Goal: Transaction & Acquisition: Book appointment/travel/reservation

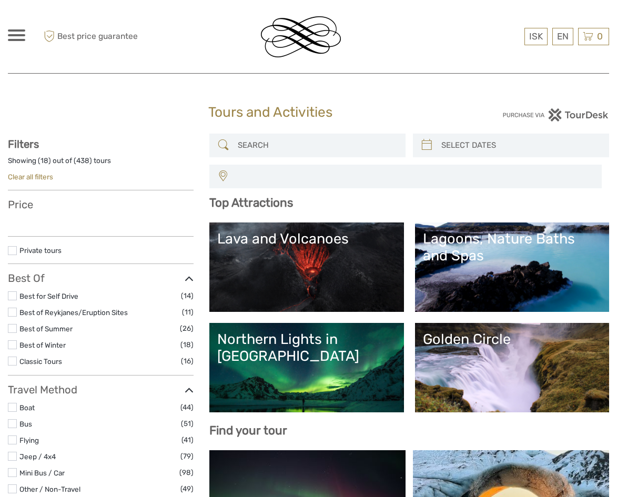
select select
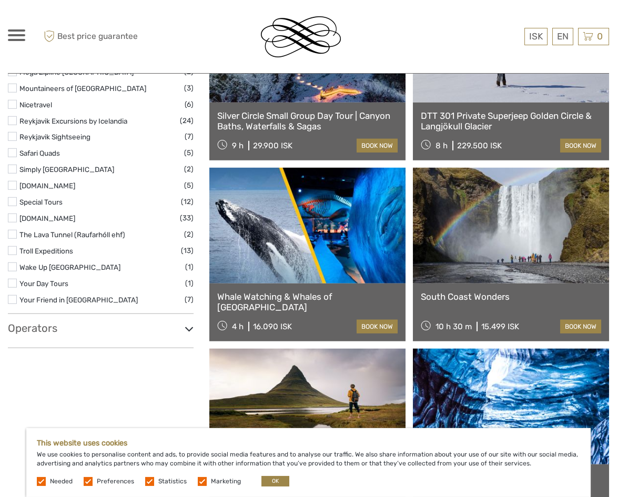
scroll to position [1578, 0]
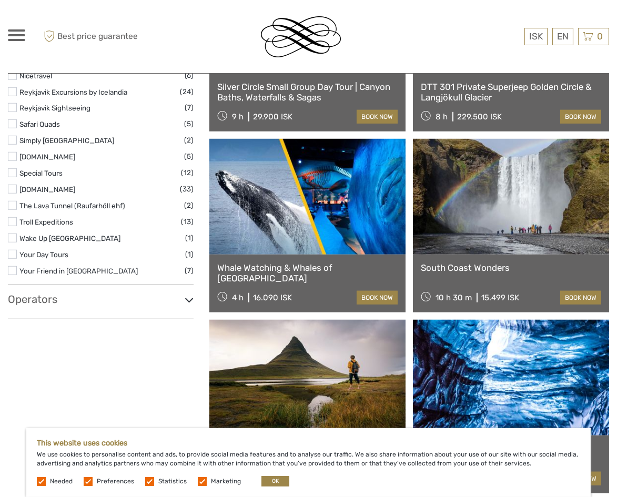
click at [188, 296] on icon at bounding box center [189, 300] width 9 height 14
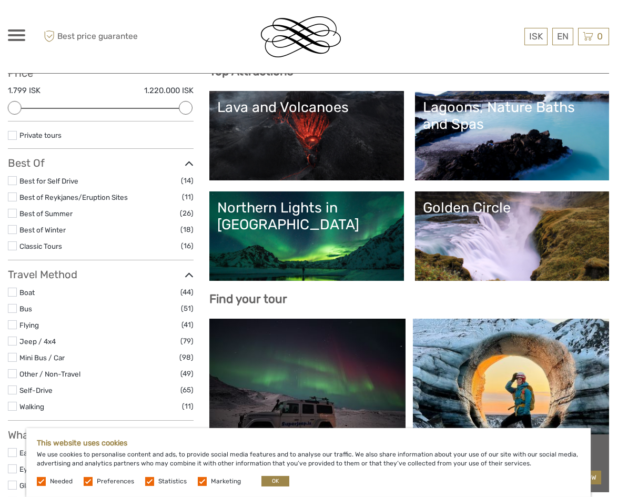
scroll to position [0, 0]
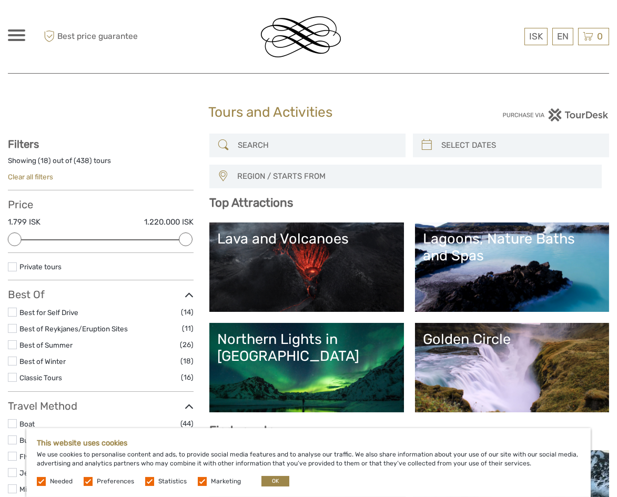
type input "[DATE]"
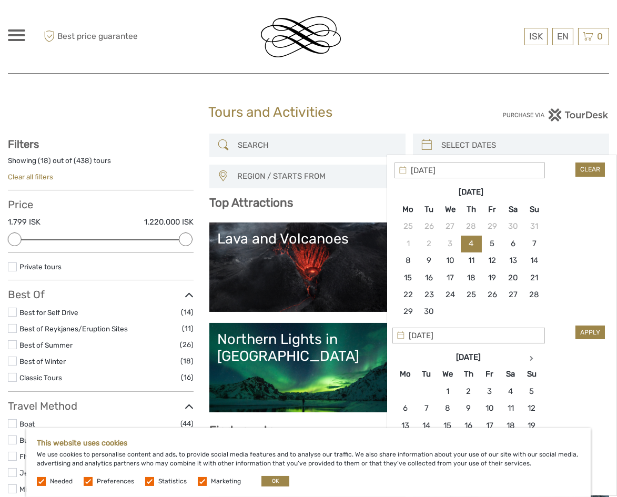
click at [456, 150] on input "search" at bounding box center [520, 145] width 167 height 18
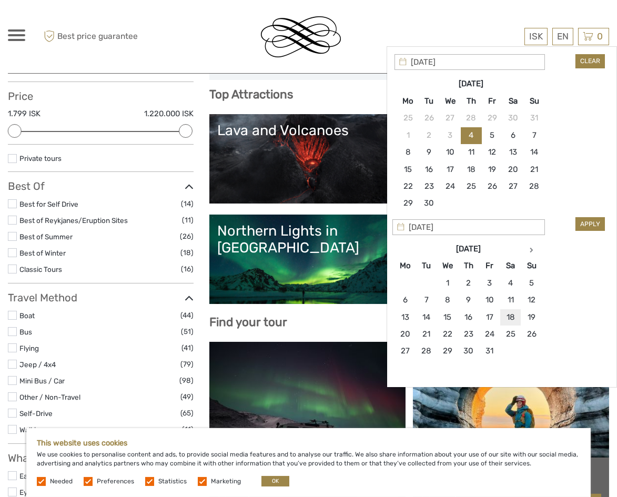
scroll to position [66, 0]
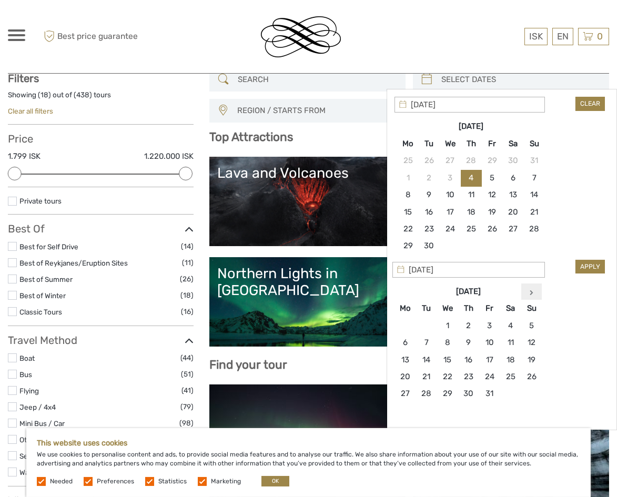
click at [530, 288] on th at bounding box center [531, 291] width 21 height 17
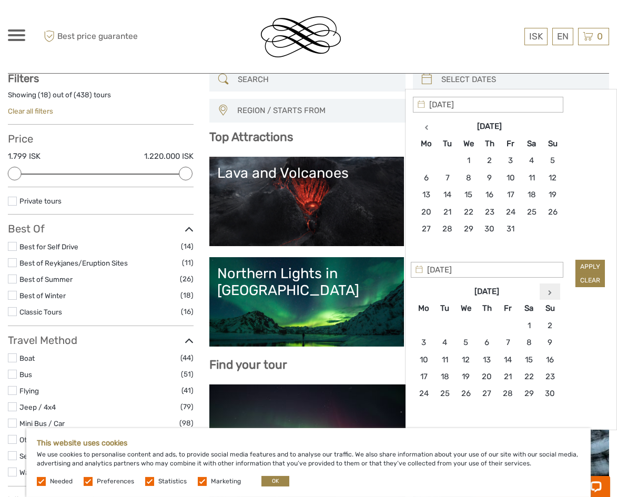
click at [547, 289] on th at bounding box center [550, 291] width 21 height 17
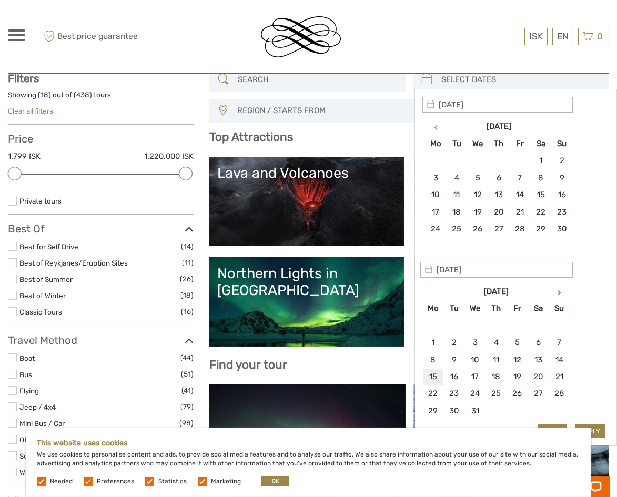
type input "[DATE]"
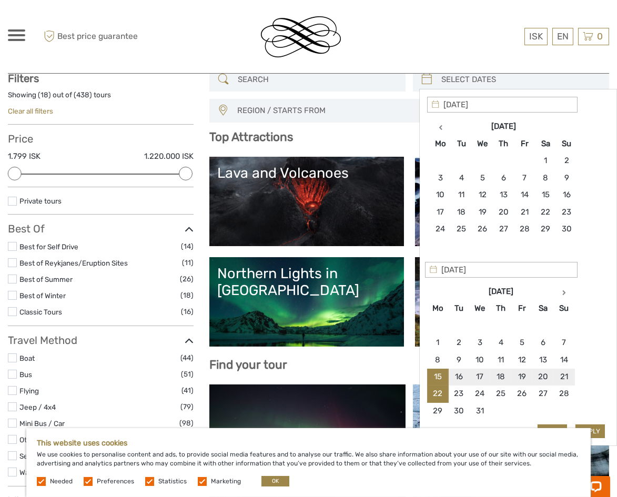
type input "[DATE]"
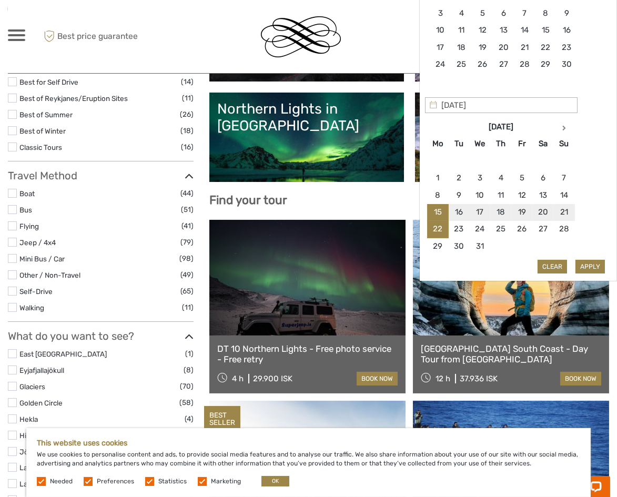
scroll to position [263, 0]
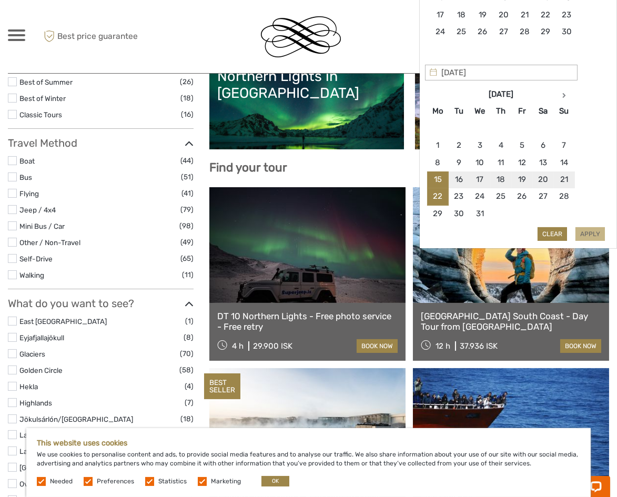
click at [580, 234] on button "Apply" at bounding box center [589, 234] width 29 height 14
type input "[DATE] - [DATE]"
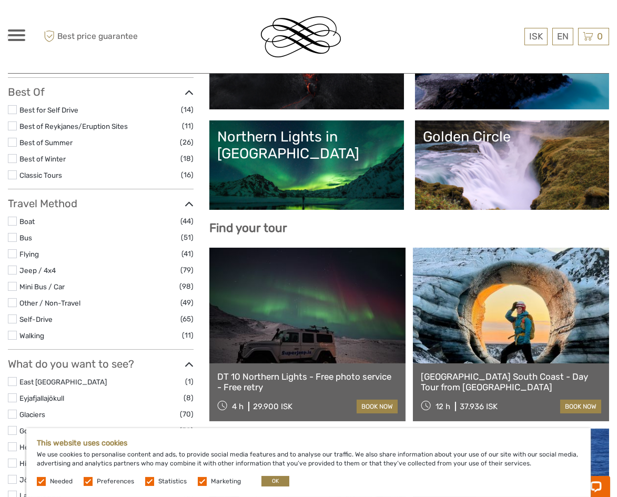
scroll to position [0, 0]
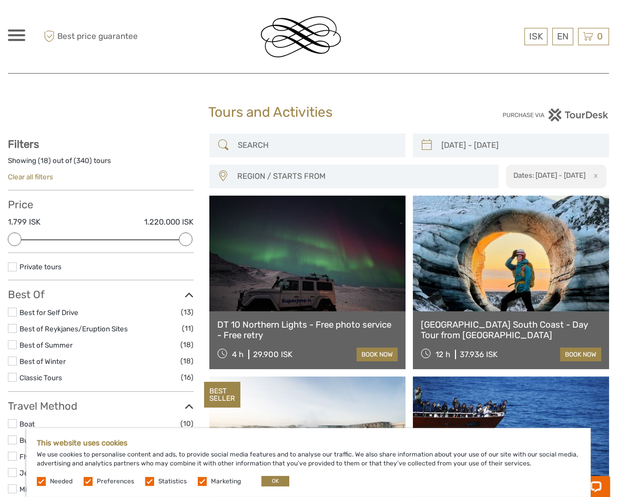
click at [377, 181] on span "REGION / STARTS FROM" at bounding box center [362, 176] width 261 height 17
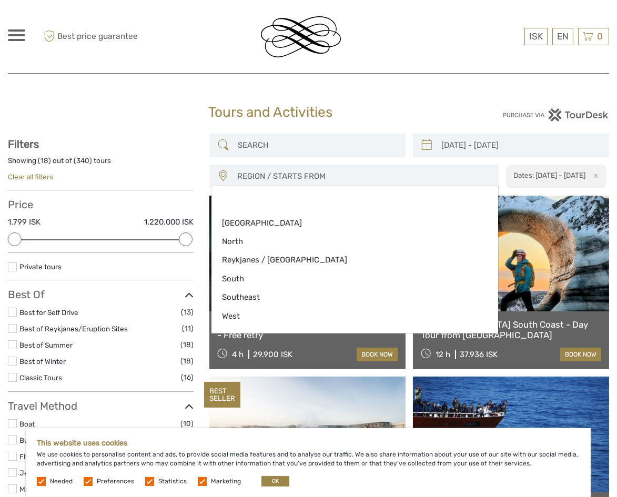
click at [313, 176] on span "REGION / STARTS FROM" at bounding box center [362, 176] width 261 height 17
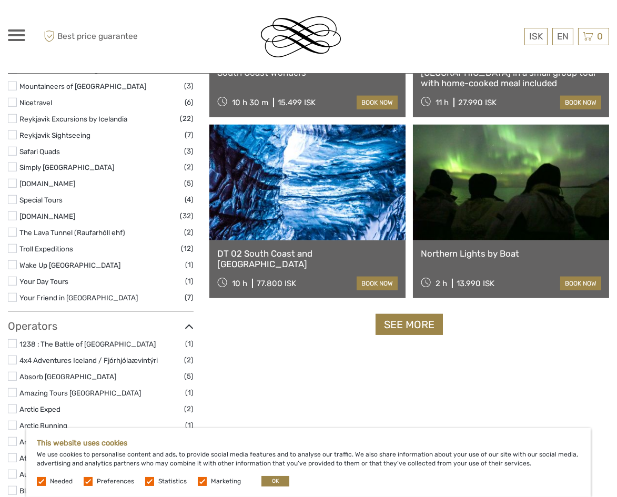
scroll to position [1578, 0]
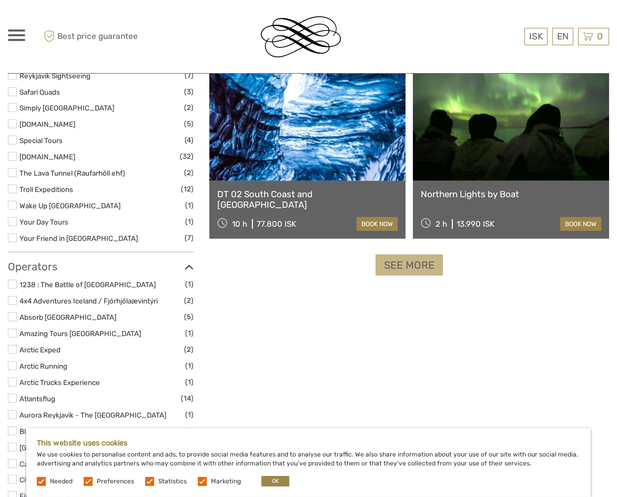
click at [418, 260] on link "See more" at bounding box center [409, 266] width 67 height 22
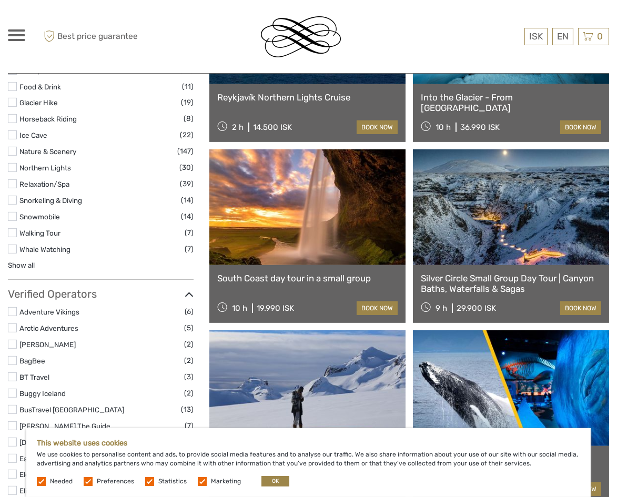
scroll to position [920, 0]
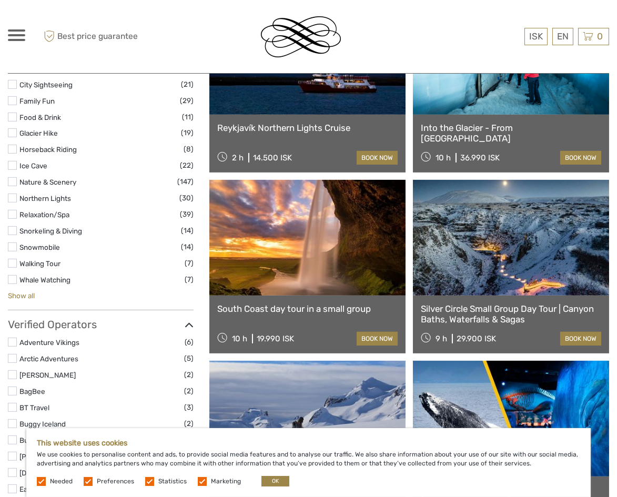
click at [30, 296] on link "Show all" at bounding box center [21, 295] width 27 height 8
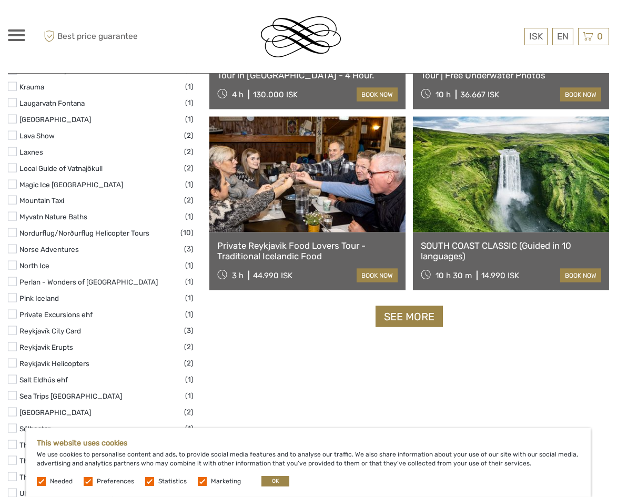
scroll to position [3221, 0]
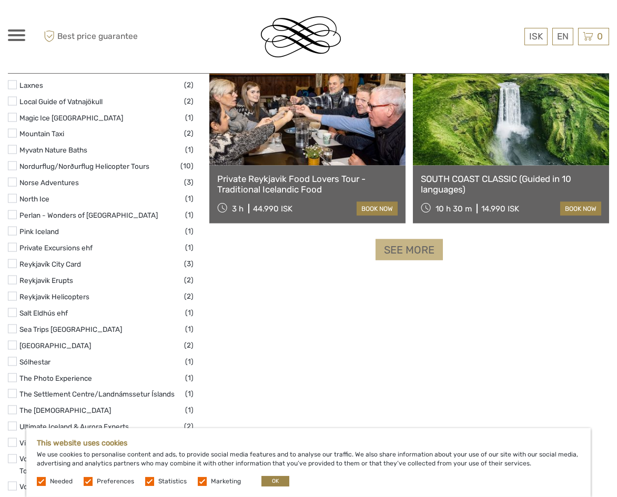
click at [416, 260] on link "See more" at bounding box center [409, 250] width 67 height 22
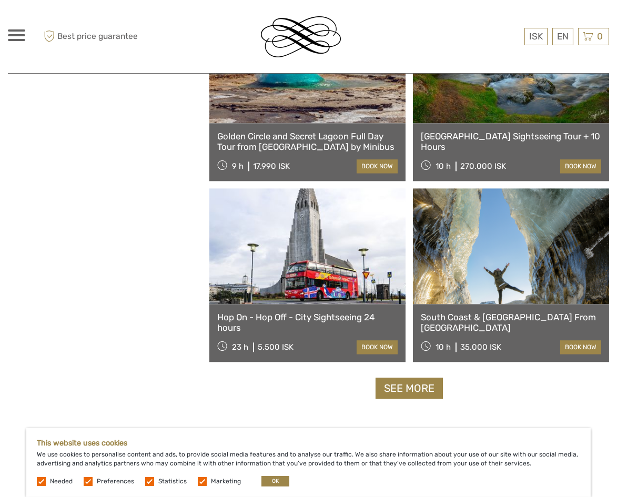
scroll to position [4733, 0]
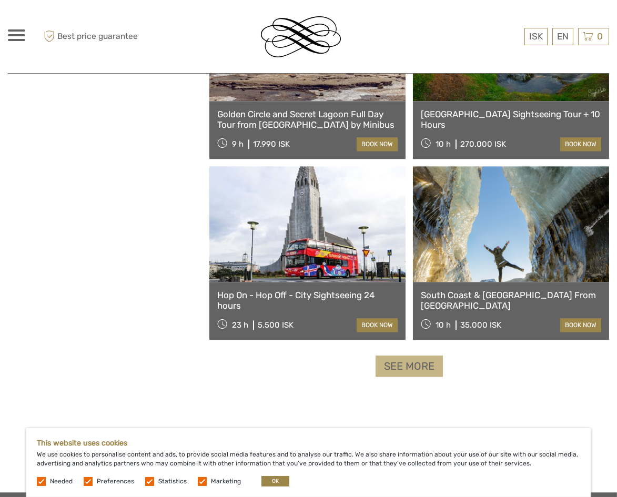
click at [424, 368] on link "See more" at bounding box center [409, 367] width 67 height 22
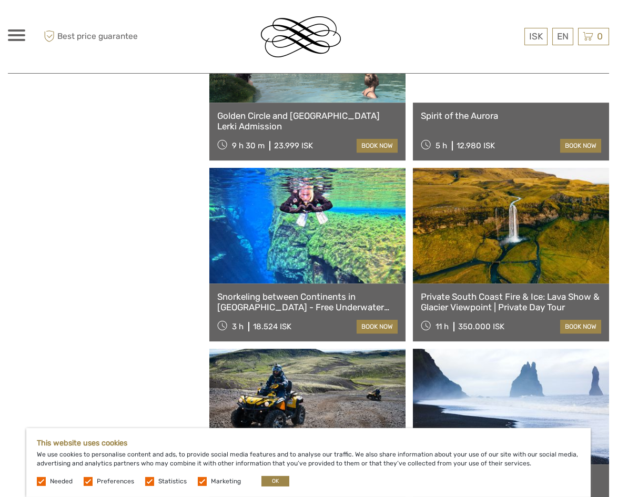
scroll to position [6048, 0]
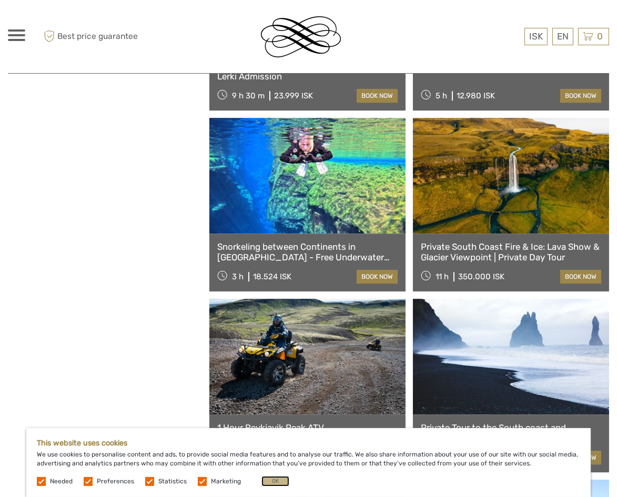
click at [280, 480] on button "OK" at bounding box center [275, 481] width 28 height 11
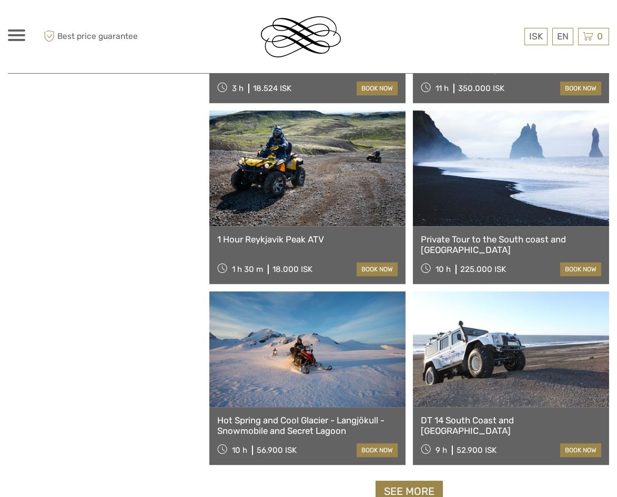
scroll to position [6311, 0]
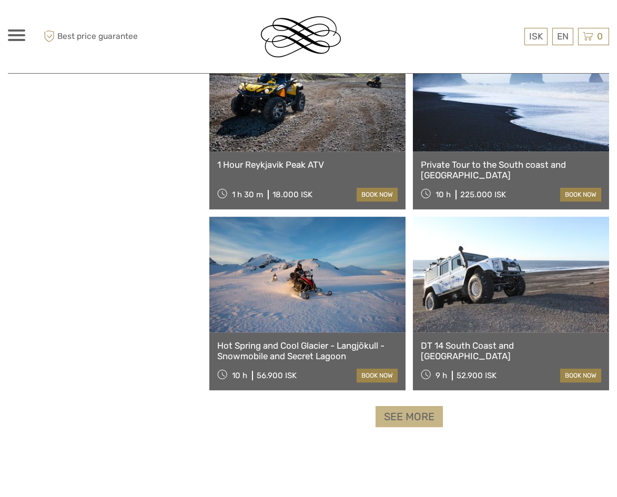
click at [426, 419] on link "See more" at bounding box center [409, 417] width 67 height 22
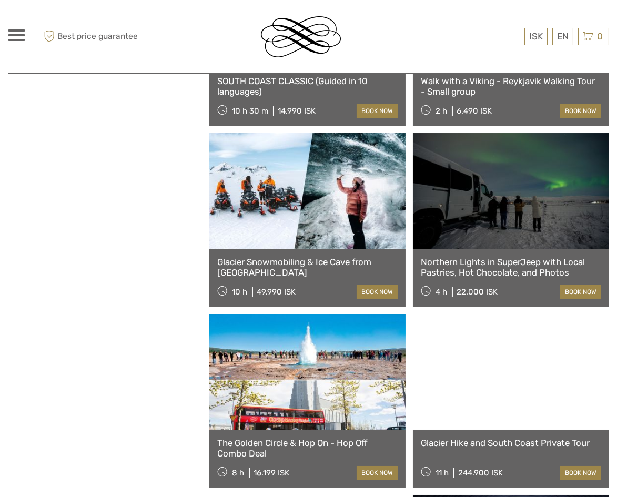
scroll to position [7955, 0]
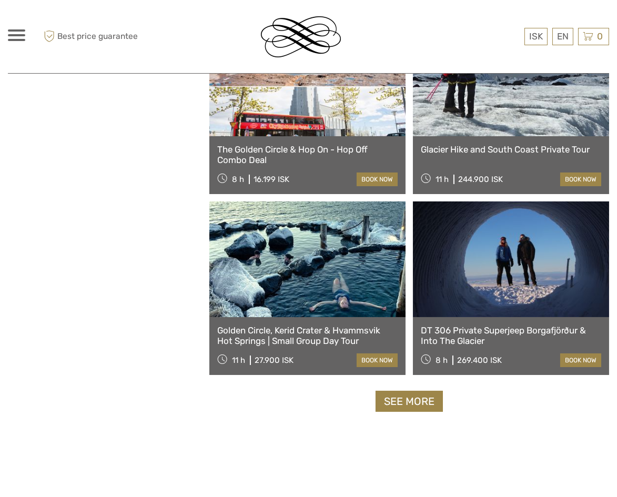
click at [405, 395] on link "See more" at bounding box center [409, 402] width 67 height 22
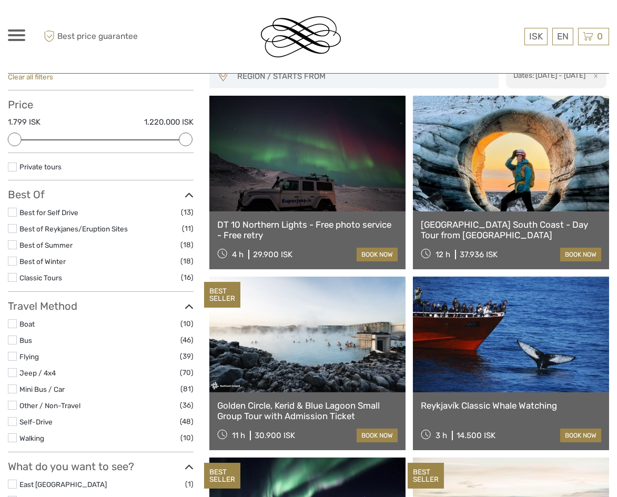
scroll to position [0, 0]
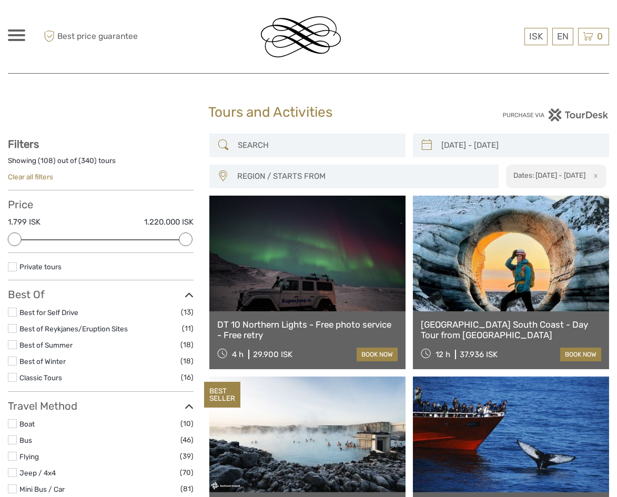
click at [340, 151] on input "search" at bounding box center [317, 145] width 167 height 18
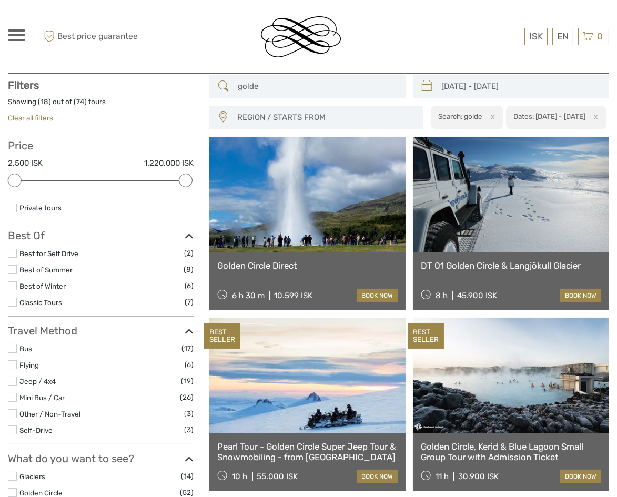
scroll to position [59, 0]
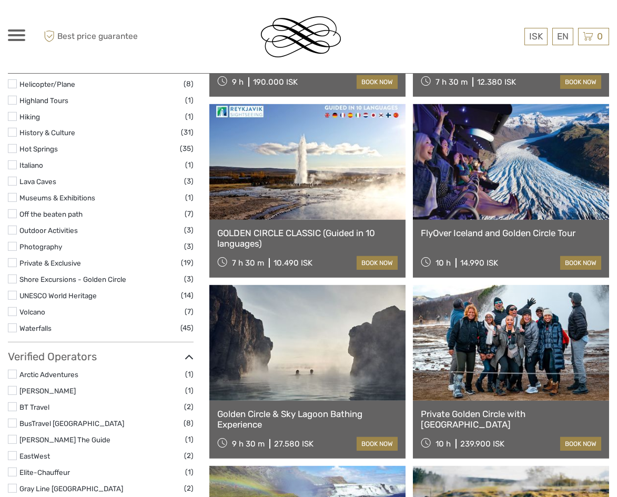
scroll to position [1572, 0]
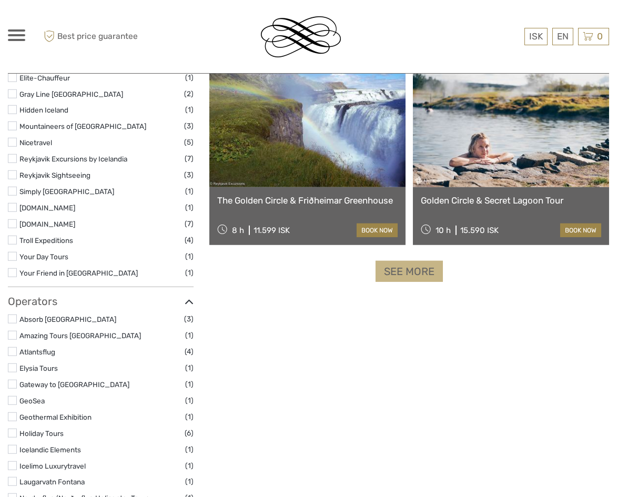
type input "golden circle"
click at [420, 282] on link "See more" at bounding box center [409, 272] width 67 height 22
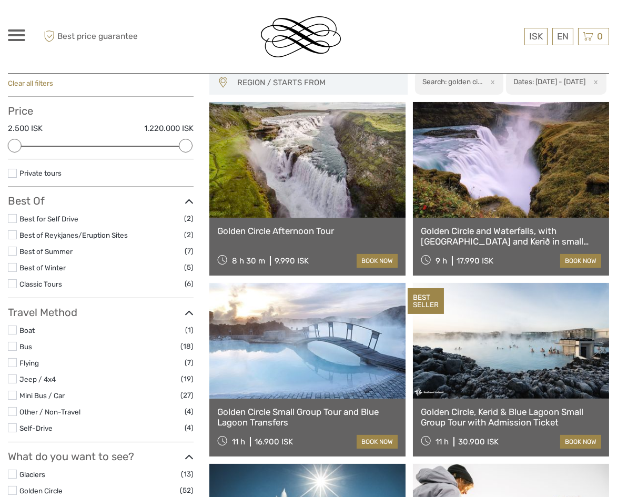
scroll to position [0, 0]
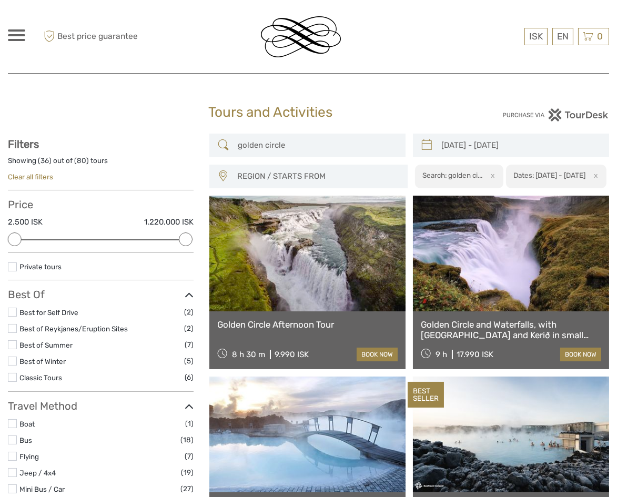
drag, startPoint x: 33, startPoint y: 33, endPoint x: 27, endPoint y: 33, distance: 6.3
click at [27, 33] on div "ISK ISK € $ £ EN English Español Deutsch Tours Multi-day tours Transfers Car re…" at bounding box center [83, 36] width 150 height 57
click at [22, 32] on div at bounding box center [16, 35] width 17 height 12
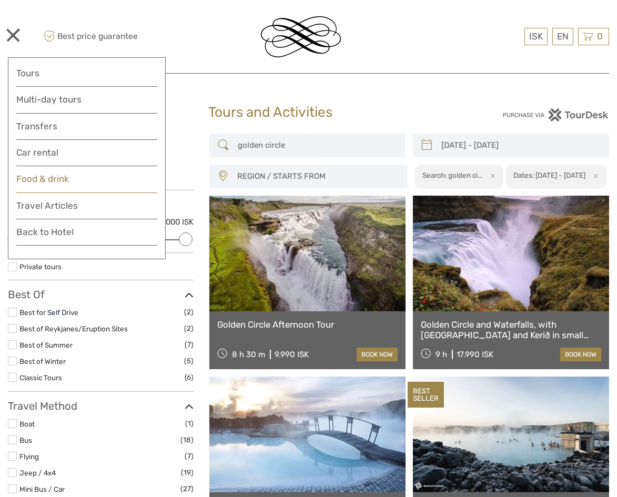
click at [61, 183] on link "Food & drink" at bounding box center [86, 181] width 141 height 21
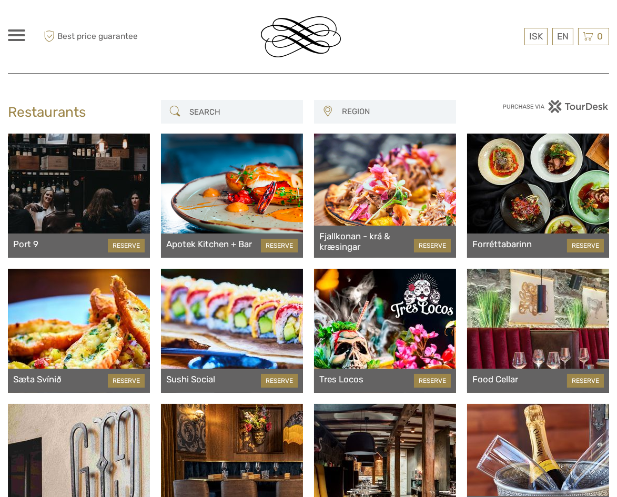
click at [355, 109] on span "REGION" at bounding box center [394, 111] width 114 height 17
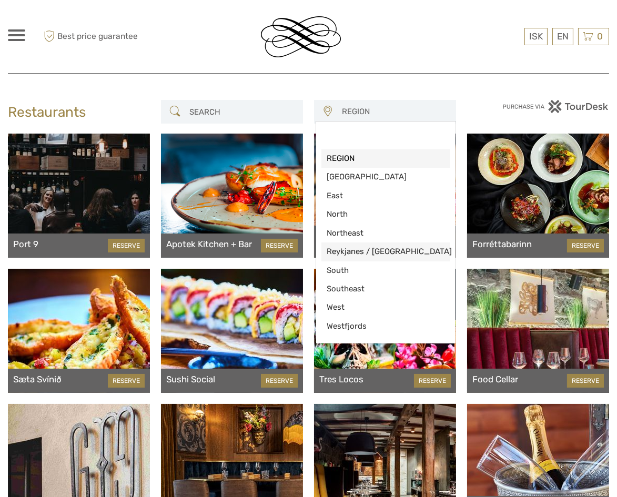
click at [397, 249] on span "Reykjanes / [GEOGRAPHIC_DATA]" at bounding box center [386, 251] width 118 height 11
select select "5"
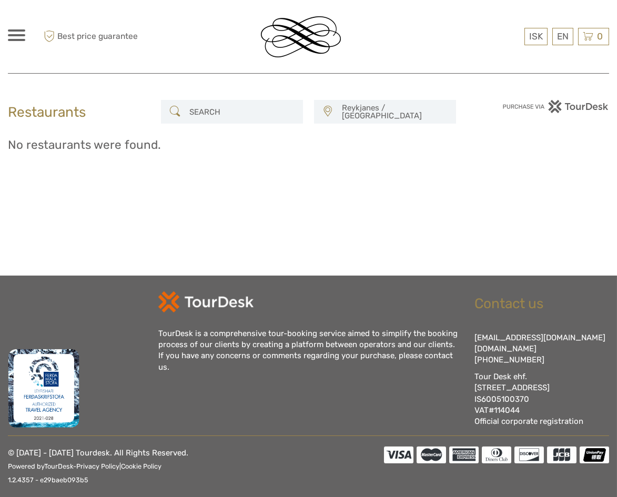
click at [344, 116] on span "Reykjanes / [GEOGRAPHIC_DATA]" at bounding box center [394, 111] width 114 height 25
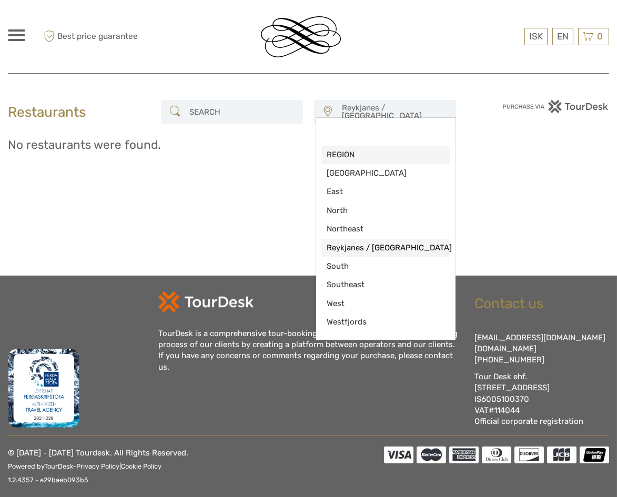
click at [383, 160] on span "REGION" at bounding box center [386, 154] width 118 height 11
click at [383, 163] on div "No restaurants were found." at bounding box center [308, 149] width 601 height 31
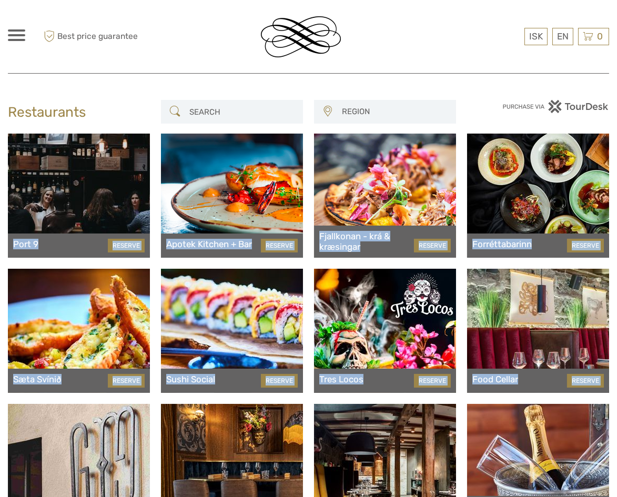
click at [381, 117] on span "REGION" at bounding box center [394, 111] width 114 height 17
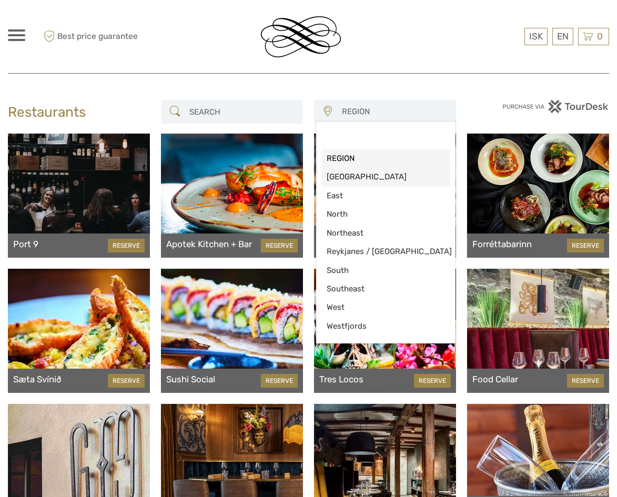
click at [393, 171] on span "[GEOGRAPHIC_DATA]" at bounding box center [386, 176] width 118 height 11
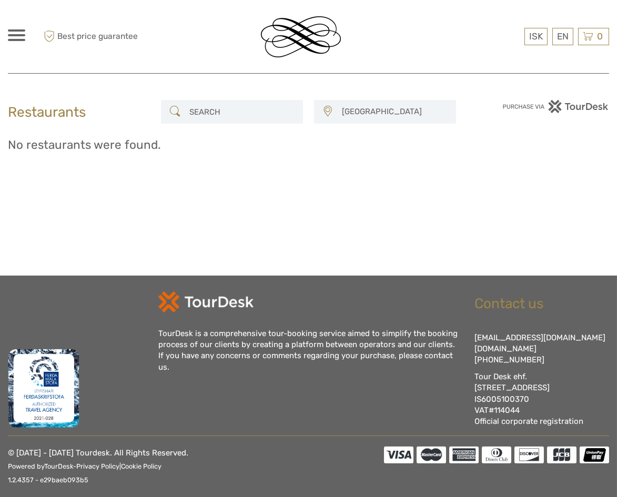
click at [390, 117] on span "[GEOGRAPHIC_DATA]" at bounding box center [394, 111] width 114 height 17
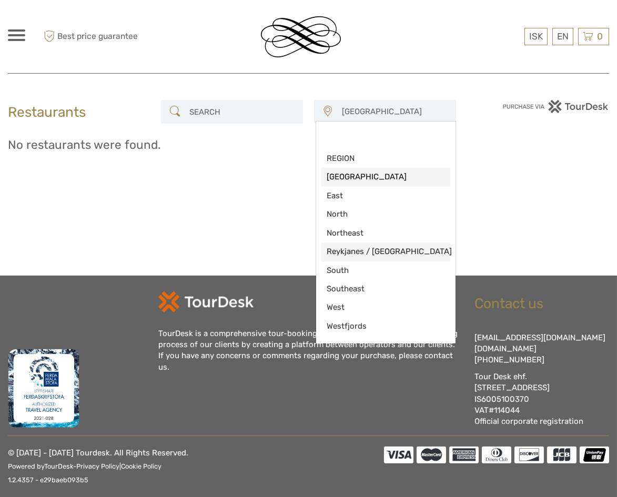
click at [410, 255] on span "Reykjanes / [GEOGRAPHIC_DATA]" at bounding box center [386, 251] width 118 height 11
select select "5"
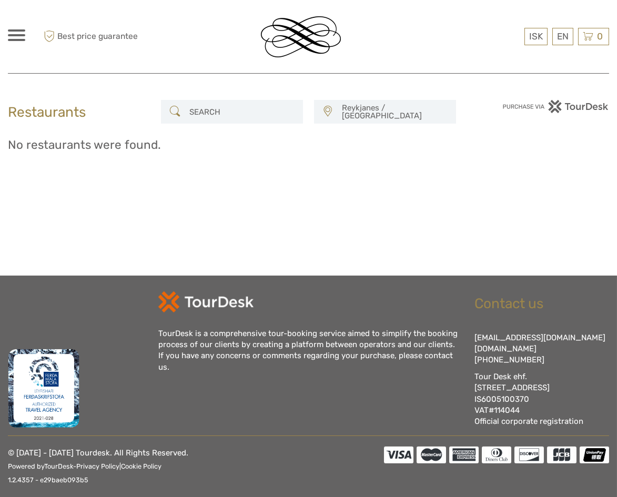
click at [14, 43] on div "ISK ISK € $ £ EN English Español Deutsch Tours Multi-day tours Transfers Car re…" at bounding box center [16, 36] width 17 height 14
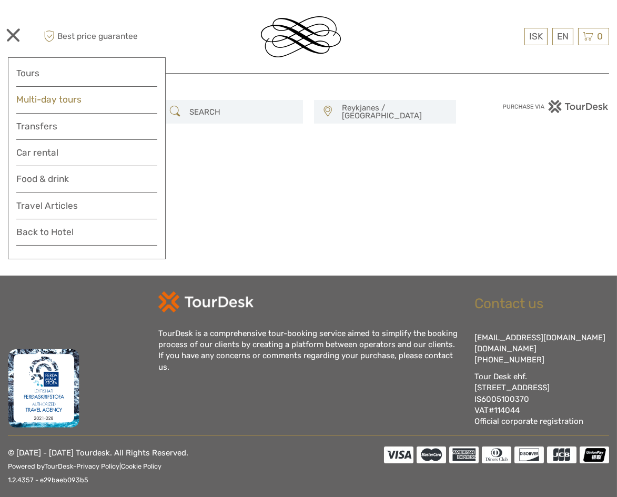
click at [102, 105] on link "Multi-day tours" at bounding box center [86, 99] width 141 height 15
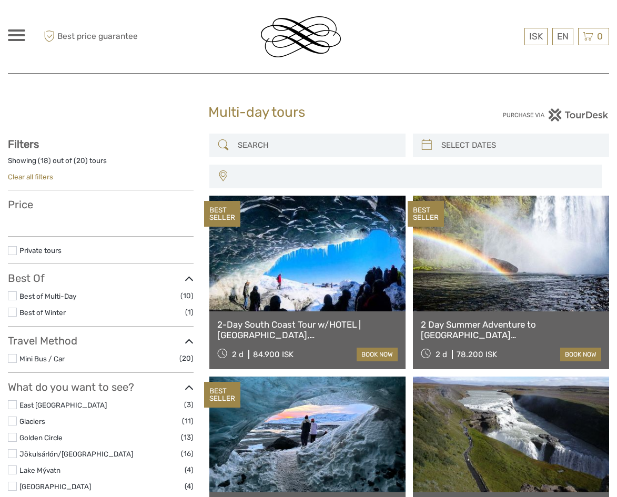
select select
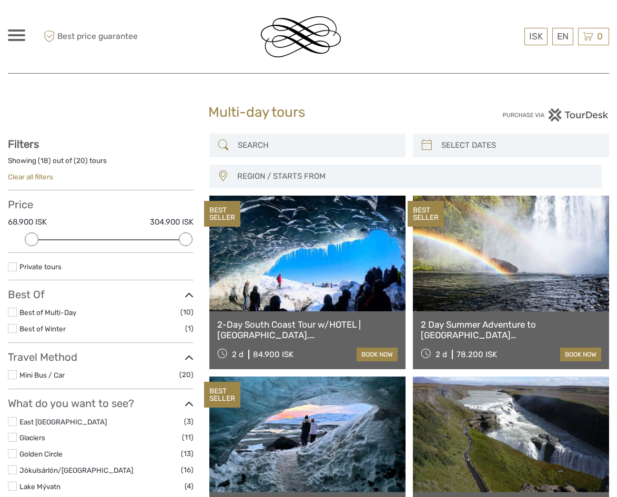
type input "[DATE]"
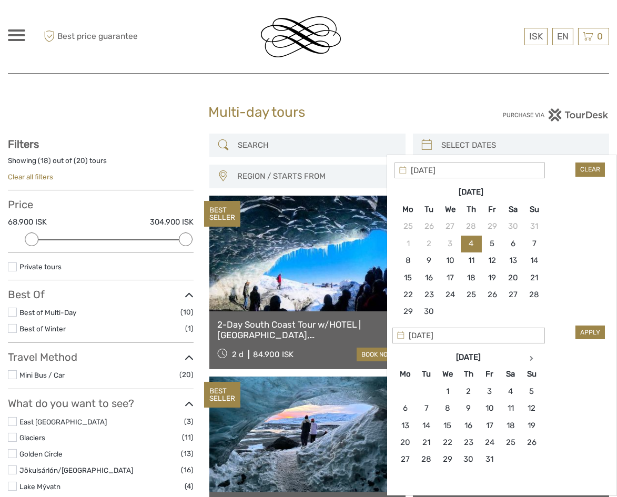
click at [489, 147] on input "search" at bounding box center [520, 145] width 167 height 18
click at [538, 357] on th at bounding box center [531, 357] width 21 height 17
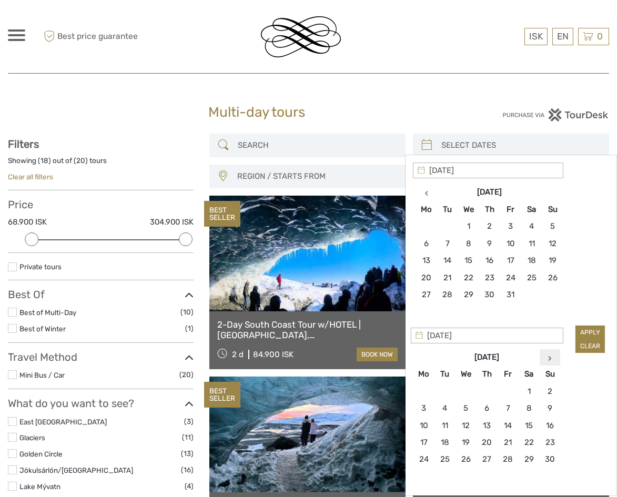
click at [551, 357] on icon at bounding box center [550, 358] width 4 height 5
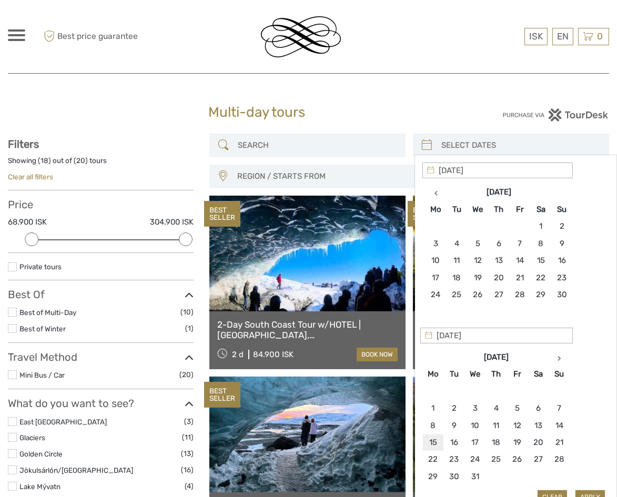
type input "[DATE]"
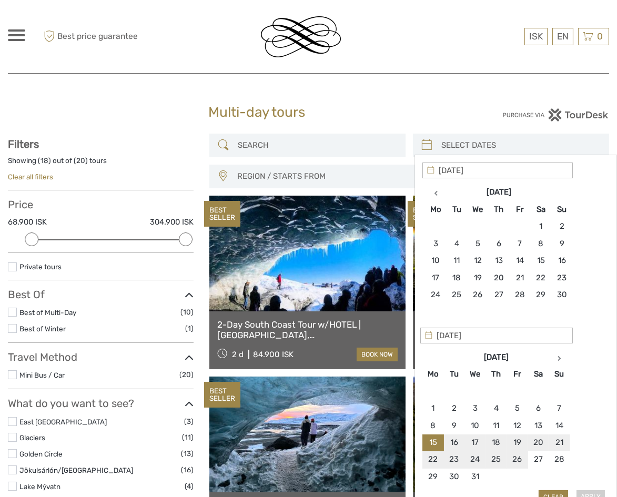
type input "[DATE]"
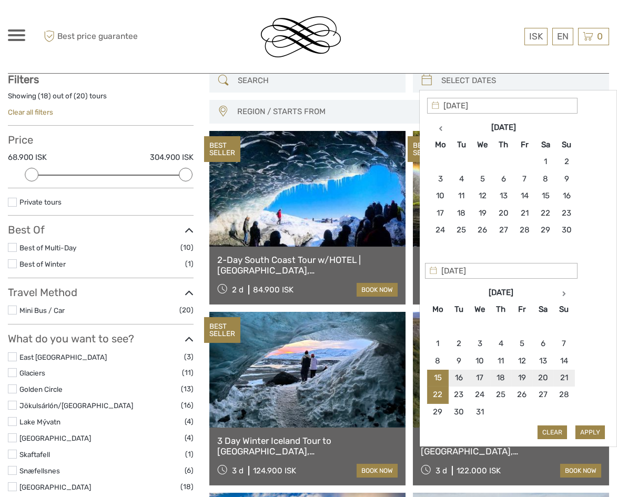
type input "[DATE]"
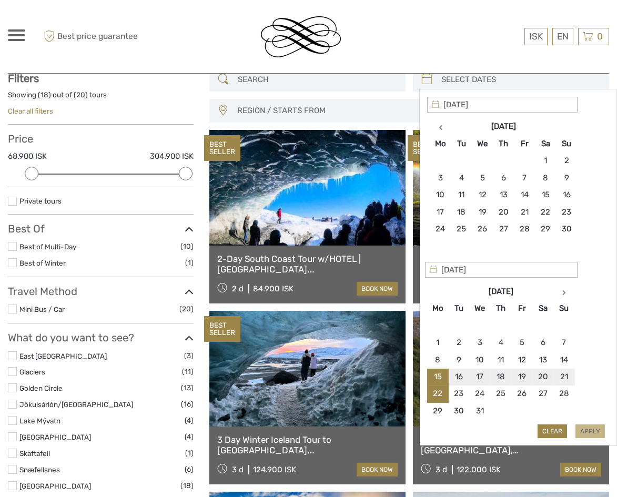
click at [589, 435] on button "Apply" at bounding box center [589, 431] width 29 height 14
type input "[DATE] - [DATE]"
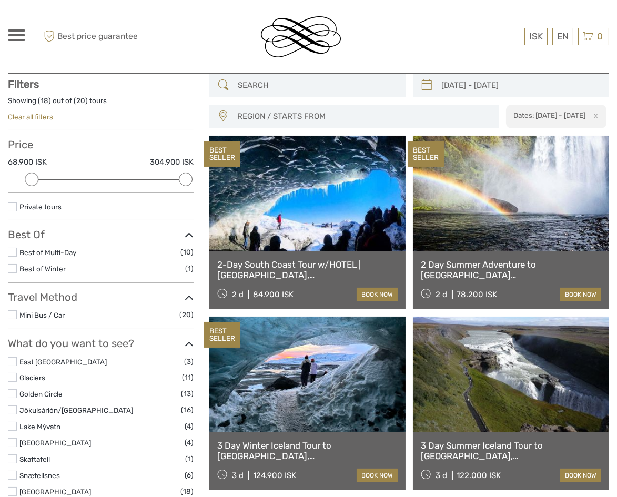
scroll to position [59, 0]
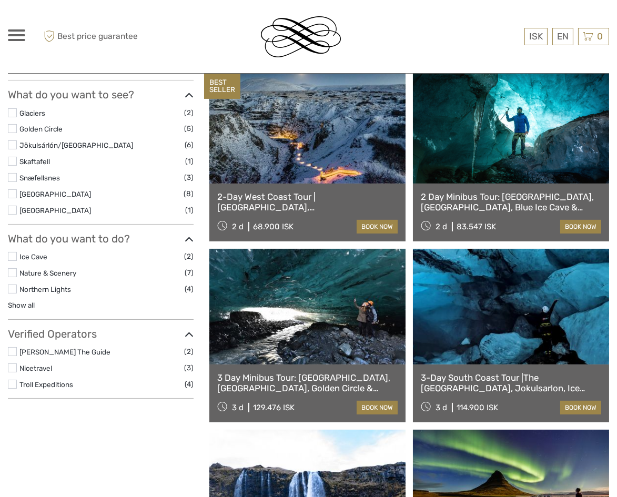
scroll to position [322, 0]
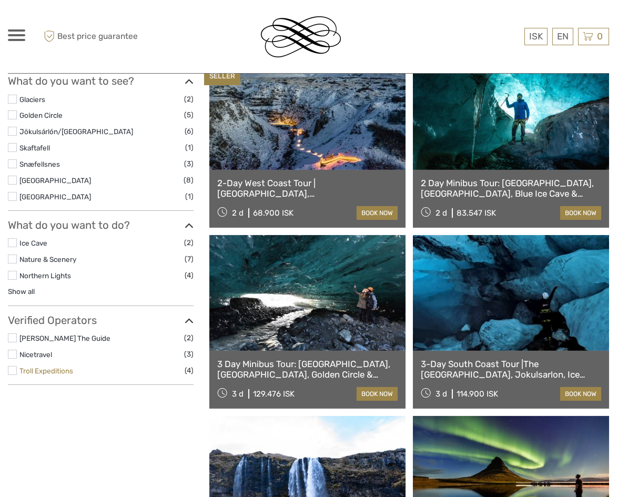
click at [57, 370] on link "Troll Expeditions" at bounding box center [46, 371] width 54 height 8
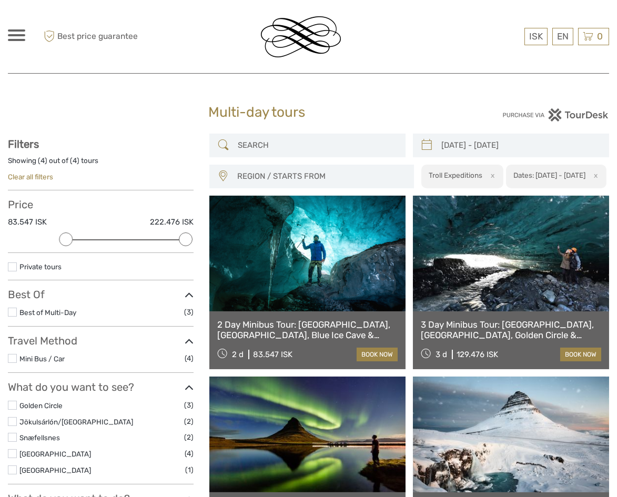
click at [17, 36] on span at bounding box center [16, 35] width 17 height 2
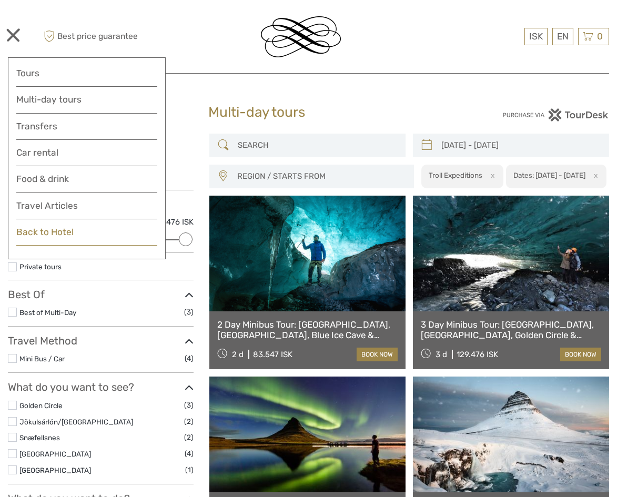
click at [57, 231] on link "Back to Hotel" at bounding box center [86, 235] width 141 height 21
